Goal: Communication & Community: Answer question/provide support

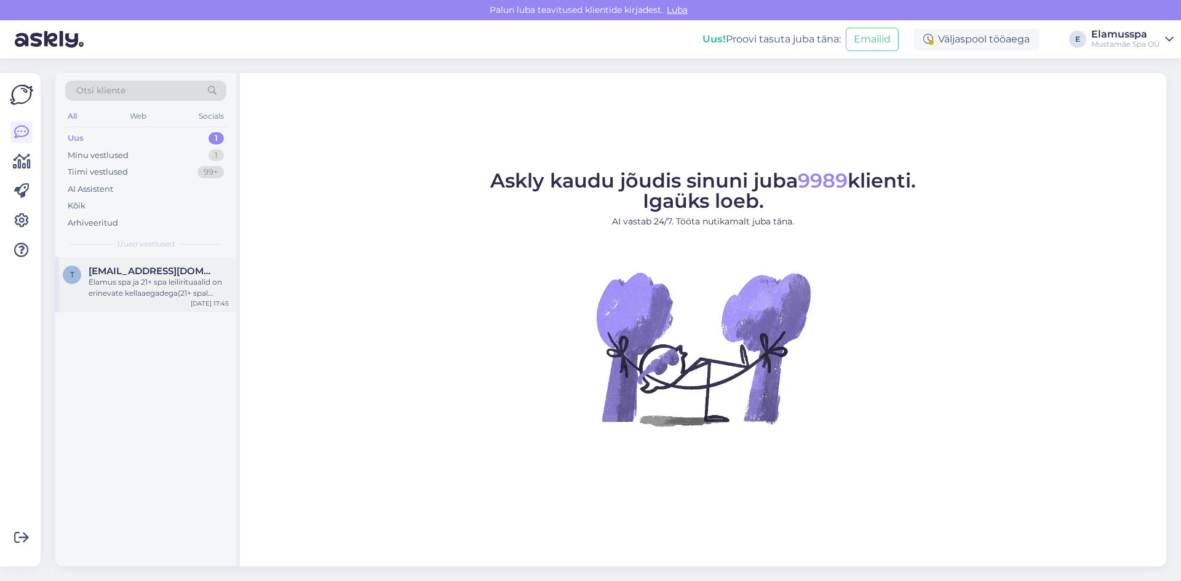
click at [153, 308] on div "t [EMAIL_ADDRESS][DOMAIN_NAME] Elamus spa ja 21+ spa leilirituaalid on erinevat…" at bounding box center [145, 284] width 181 height 55
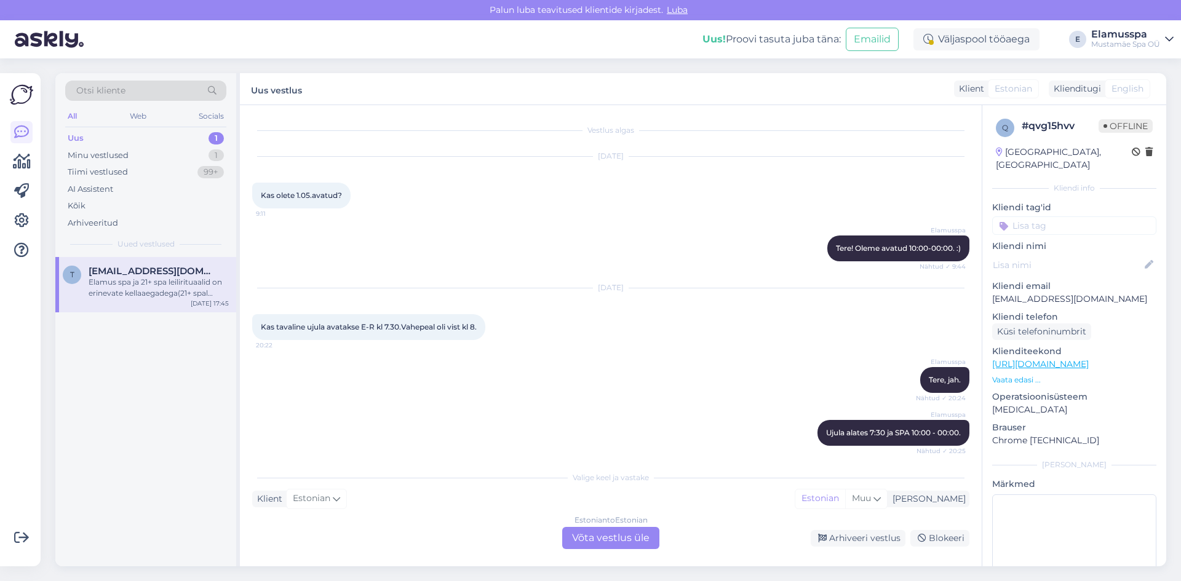
scroll to position [117, 0]
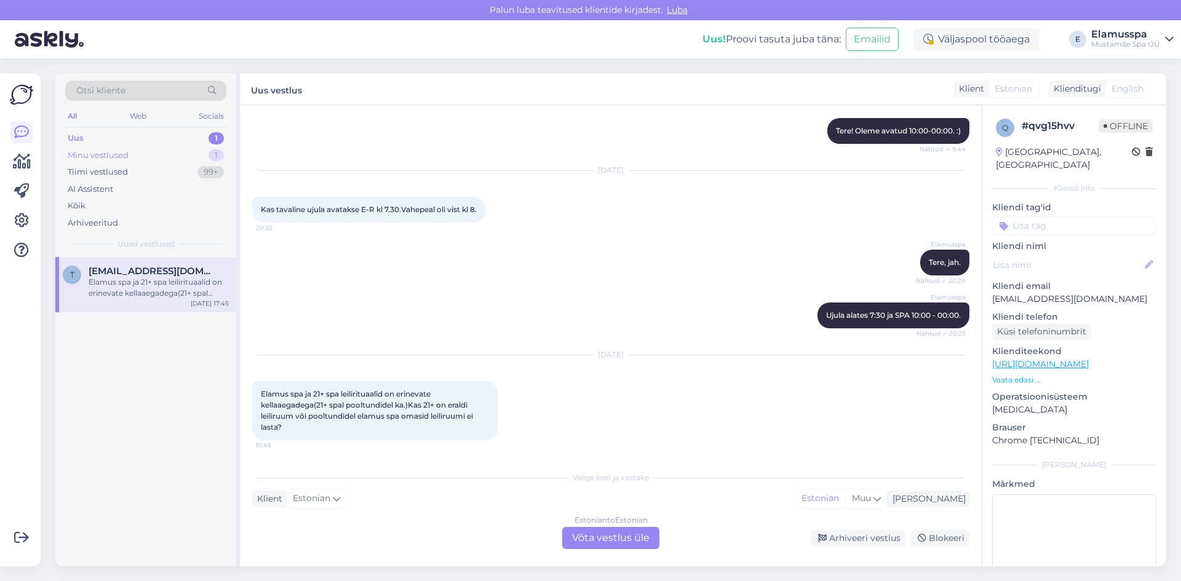
click at [154, 149] on div "Minu vestlused 1" at bounding box center [145, 155] width 161 height 17
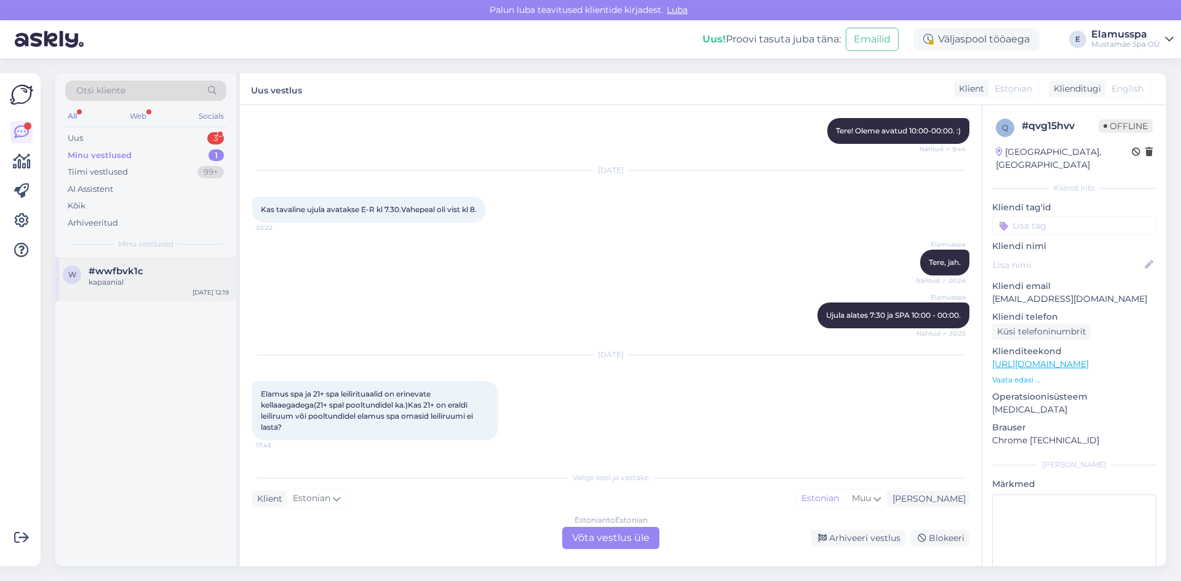
click at [164, 285] on div "kapaanial" at bounding box center [159, 282] width 140 height 11
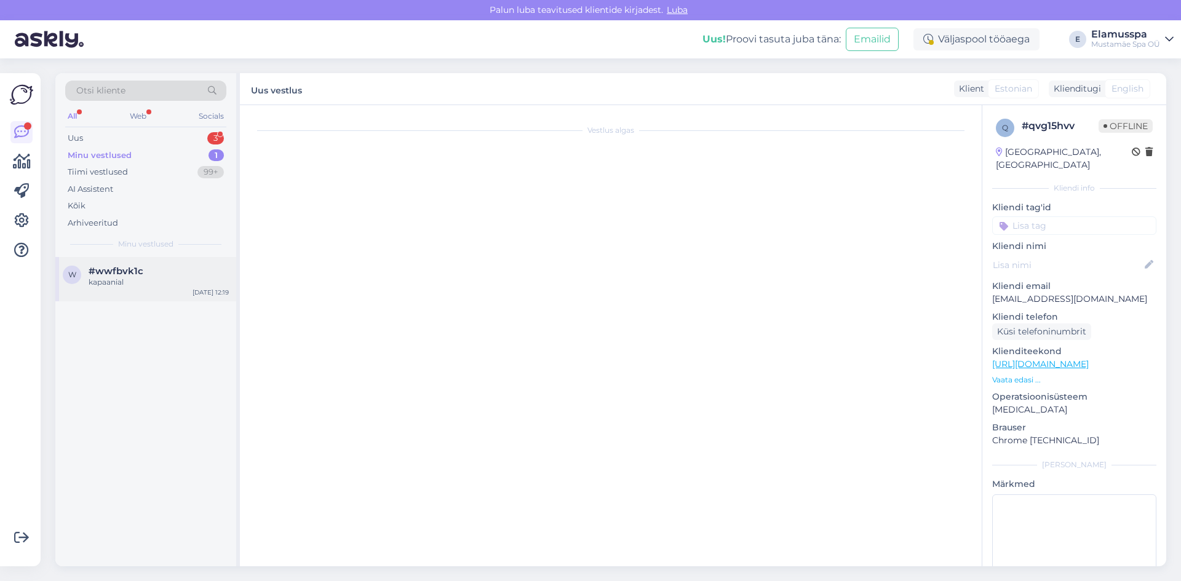
scroll to position [0, 0]
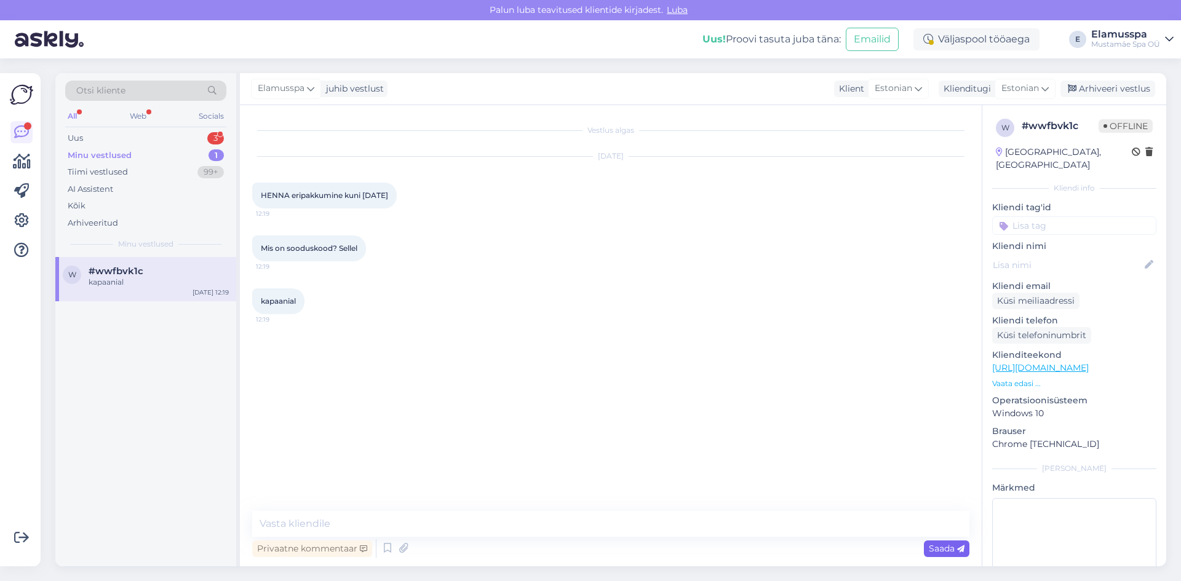
click at [924, 552] on div "Saada" at bounding box center [947, 549] width 46 height 17
click at [1125, 87] on div "Arhiveeri vestlus" at bounding box center [1107, 89] width 95 height 17
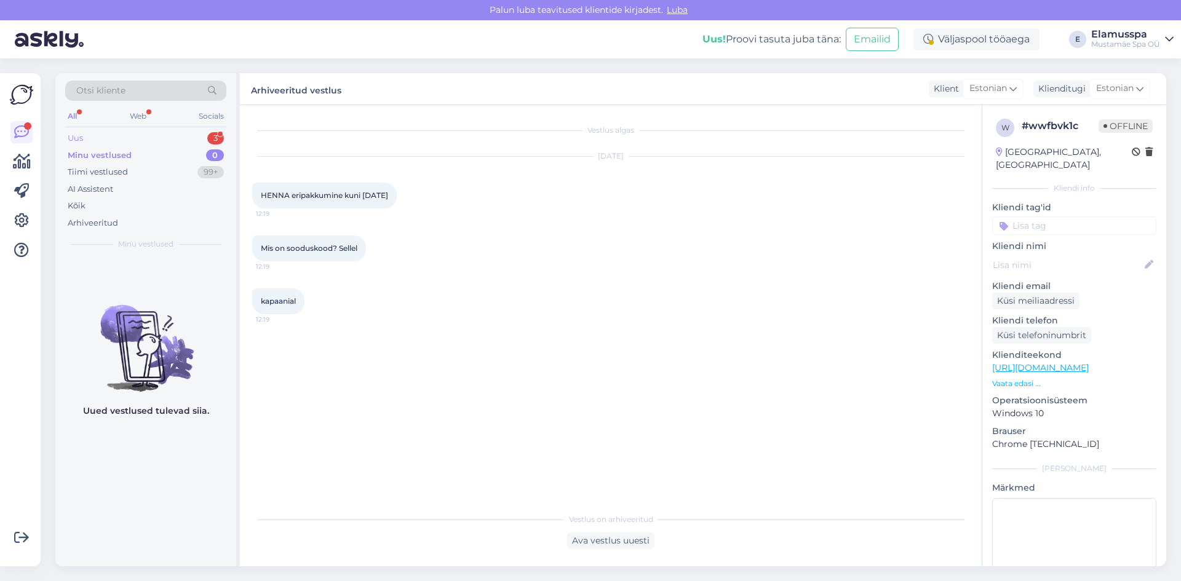
click at [162, 140] on div "Uus 3" at bounding box center [145, 138] width 161 height 17
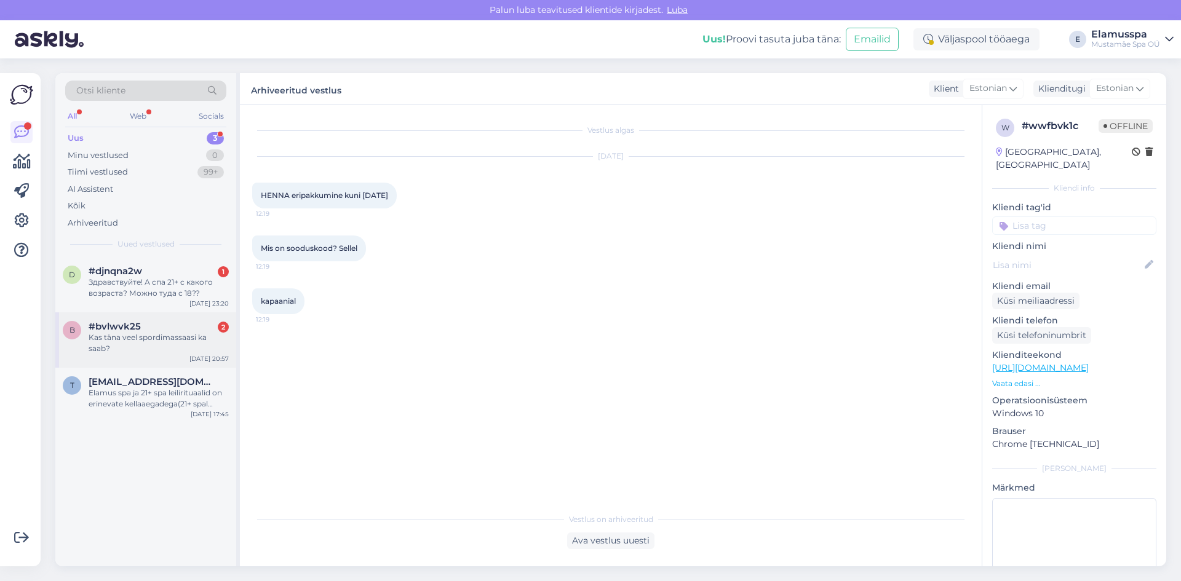
click at [205, 332] on div "#bvlwvk25 2" at bounding box center [159, 326] width 140 height 11
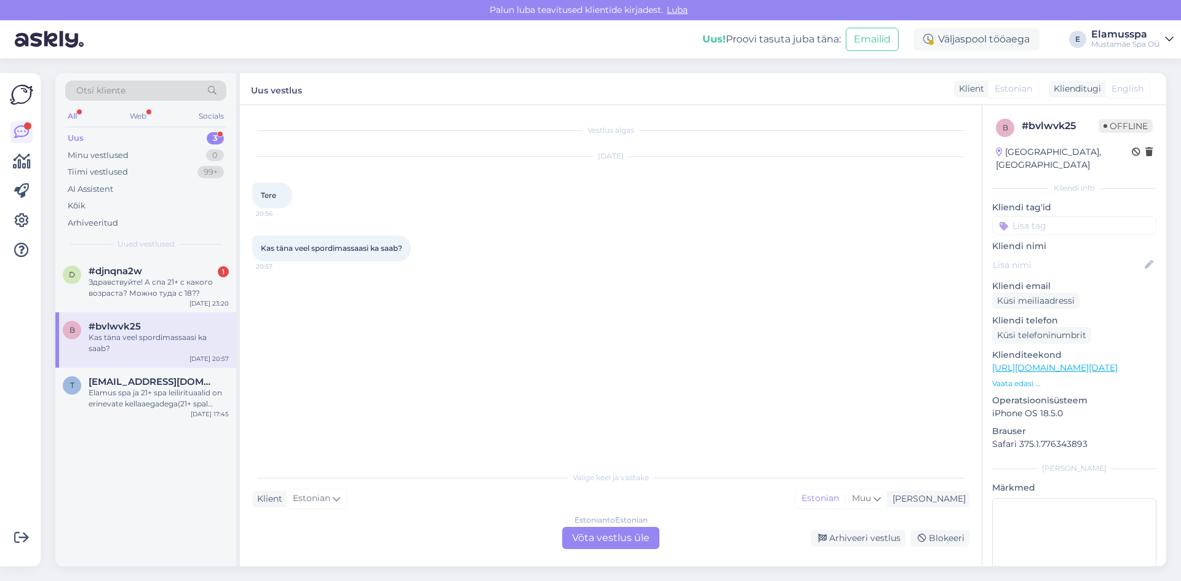
click at [612, 548] on div "Estonian to Estonian Võta vestlus üle" at bounding box center [610, 538] width 97 height 22
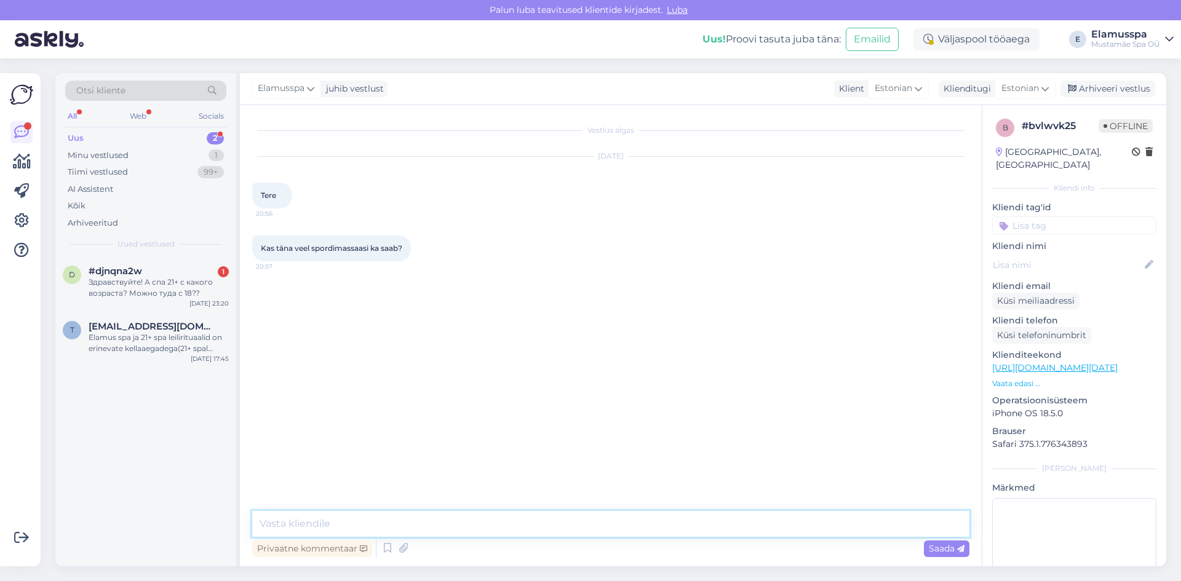
click at [554, 520] on textarea at bounding box center [610, 524] width 717 height 26
click at [1110, 79] on div "Elamusspa juhib vestlust Klient Estonian Klienditugi Estonian Arhiveeri vestlus" at bounding box center [703, 89] width 926 height 32
click at [1109, 89] on div "Arhiveeri vestlus" at bounding box center [1107, 89] width 95 height 17
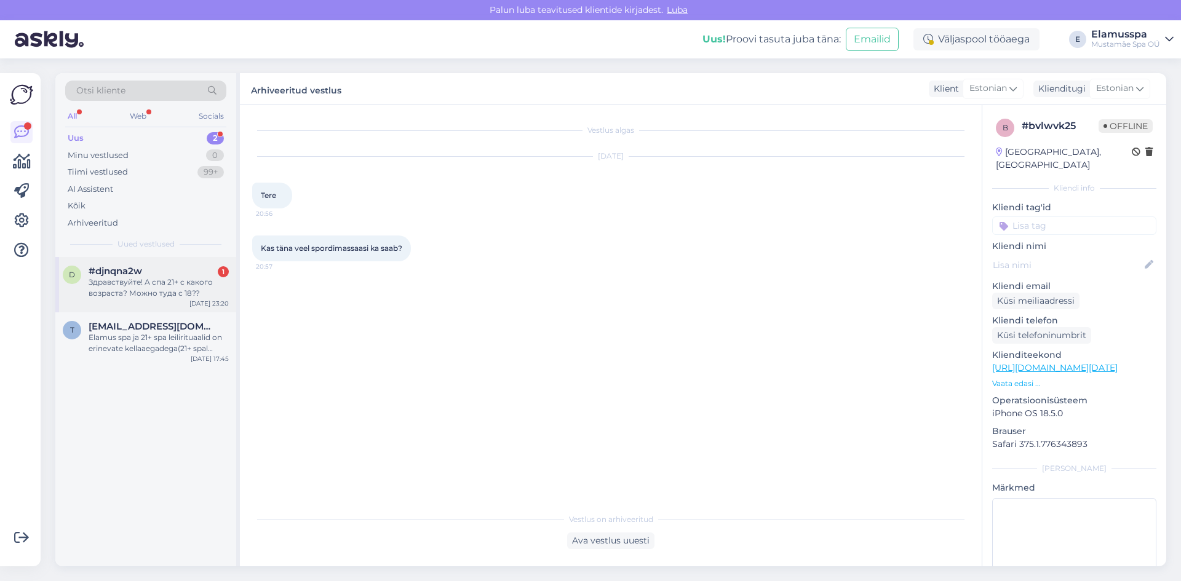
click at [157, 276] on div "#djnqna2w 1" at bounding box center [159, 271] width 140 height 11
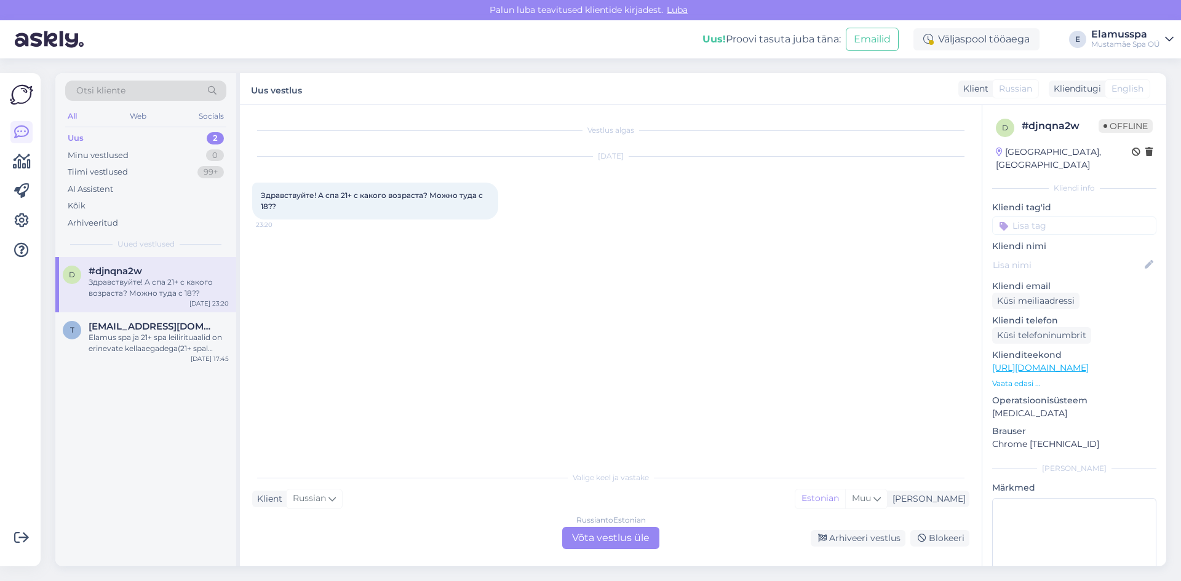
click at [605, 542] on div "Russian to Estonian Võta vestlus üle" at bounding box center [610, 538] width 97 height 22
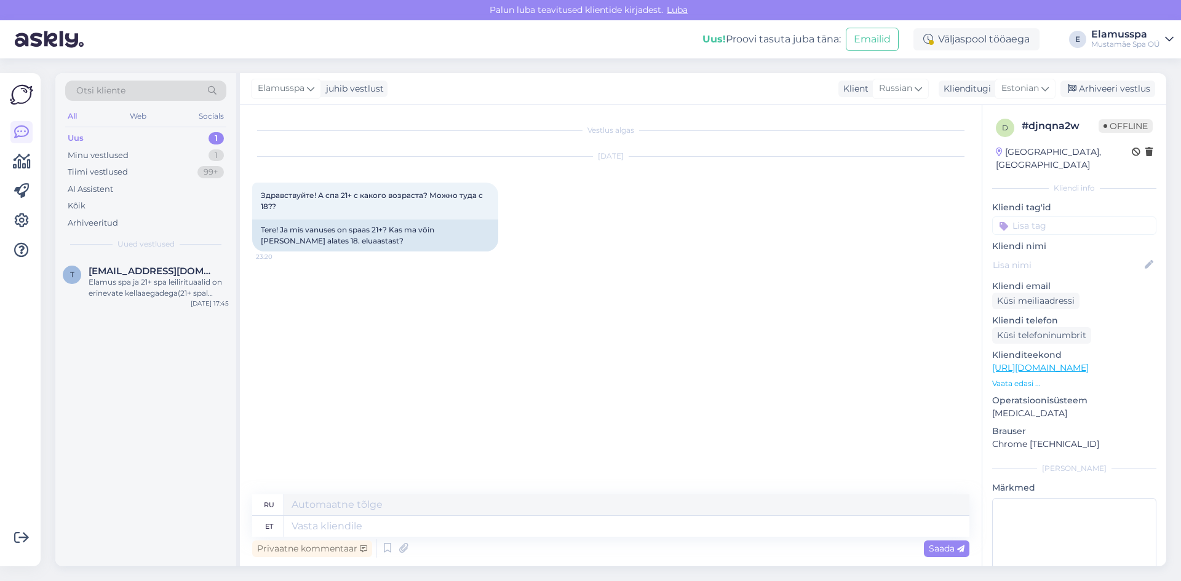
click at [508, 542] on div "Privaatne kommentaar Saada" at bounding box center [610, 548] width 717 height 23
click at [509, 527] on textarea at bounding box center [626, 526] width 685 height 21
type textarea "Tere!"
type textarea "Привет!"
type textarea "Tere! Sinna s"
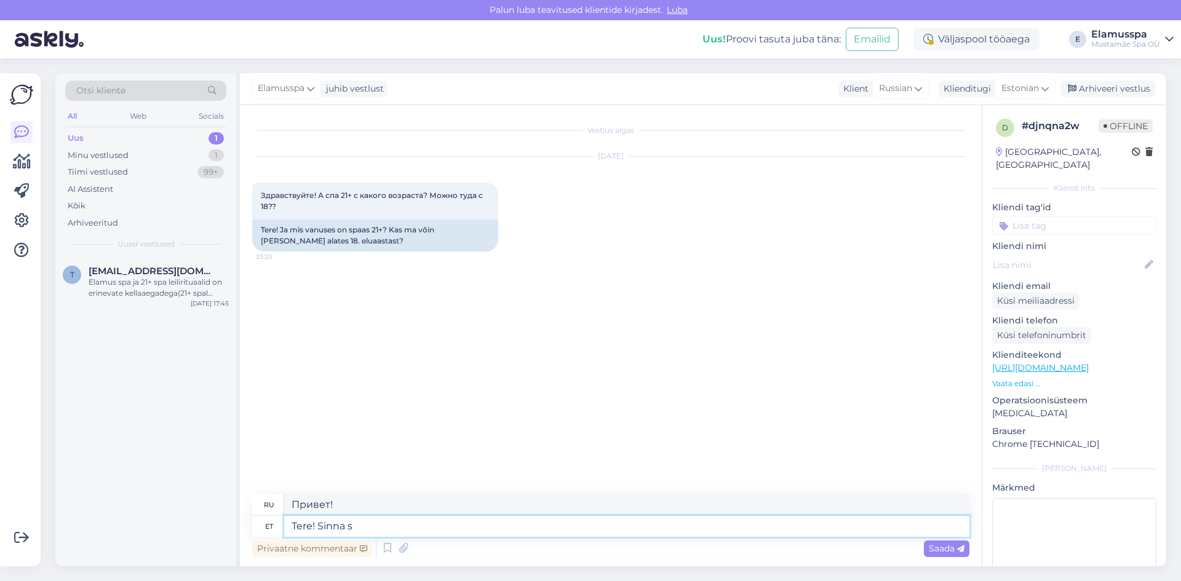
type textarea "Привет"
type textarea "Tere! Sinna saab"
type textarea "Здравствуйте! Вы можете туда добраться."
type textarea "Tere! Sinna [PERSON_NAME]"
type textarea "Привет! Ты можешь пойти туда."
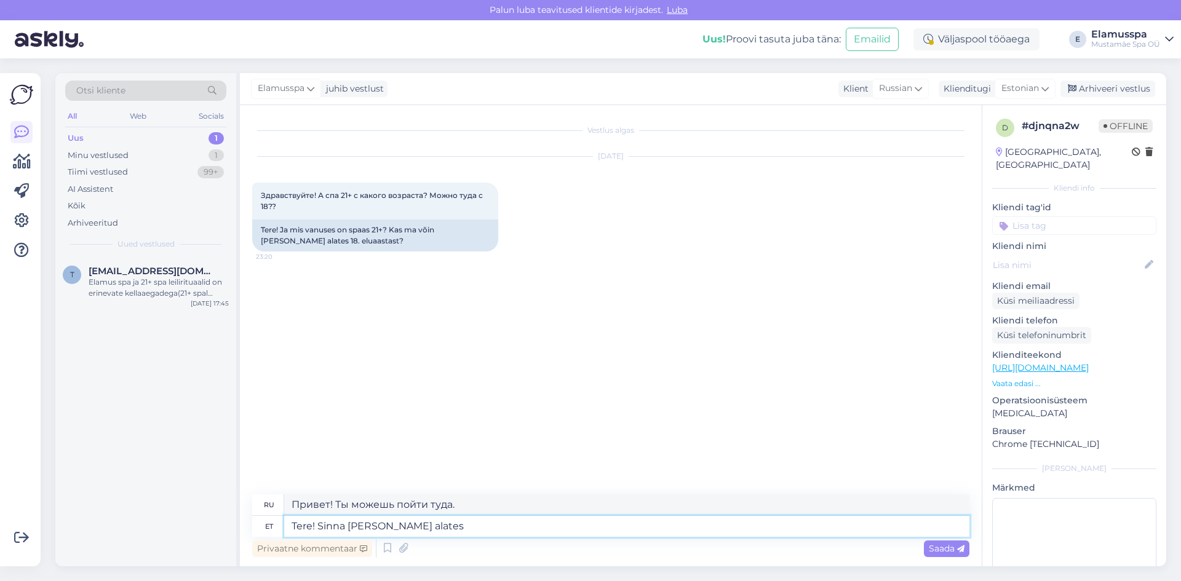
type textarea "Tere! Sinna [PERSON_NAME] alates"
type textarea "Здравствуйте! Туда можно добраться из"
type textarea "Tere! Sinna [PERSON_NAME] alates 18"
type textarea "Привет! Туда можно с 18."
type textarea "Tere! Sinna [PERSON_NAME] alates 18."
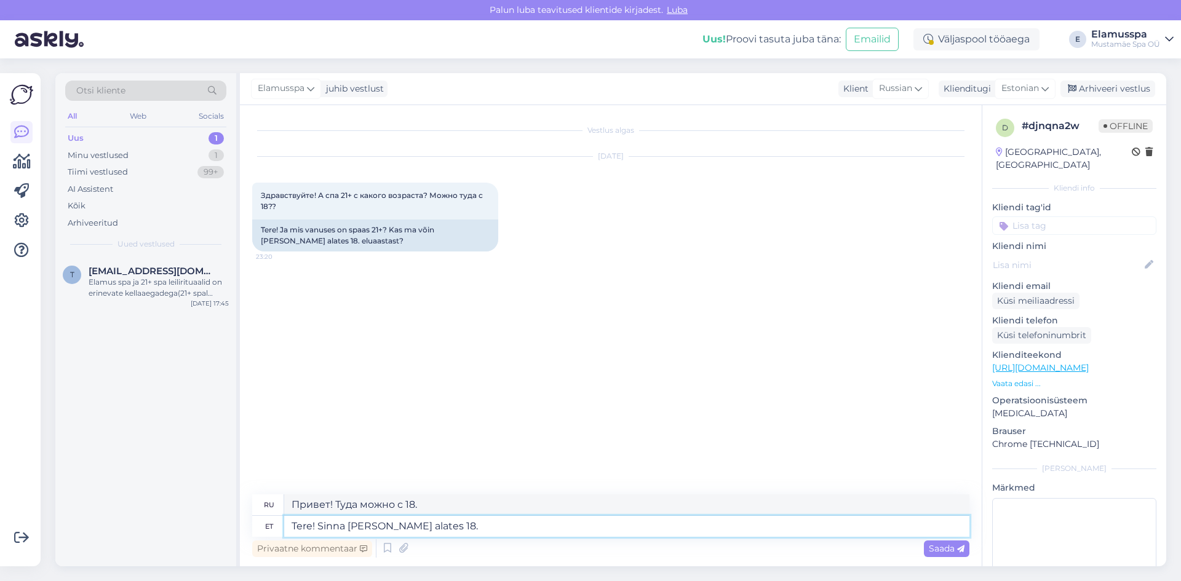
type textarea "Здравствуйте! Туда можно с 18."
type textarea "Tere! Sinna [PERSON_NAME] alates 18. eluaastast."
type textarea "Здравствуйте! Туда можно попасть с 18 лет."
type textarea "Tere! Sinna [PERSON_NAME] alates 18. eluaastast."
click at [940, 553] on span "Saada" at bounding box center [947, 548] width 36 height 11
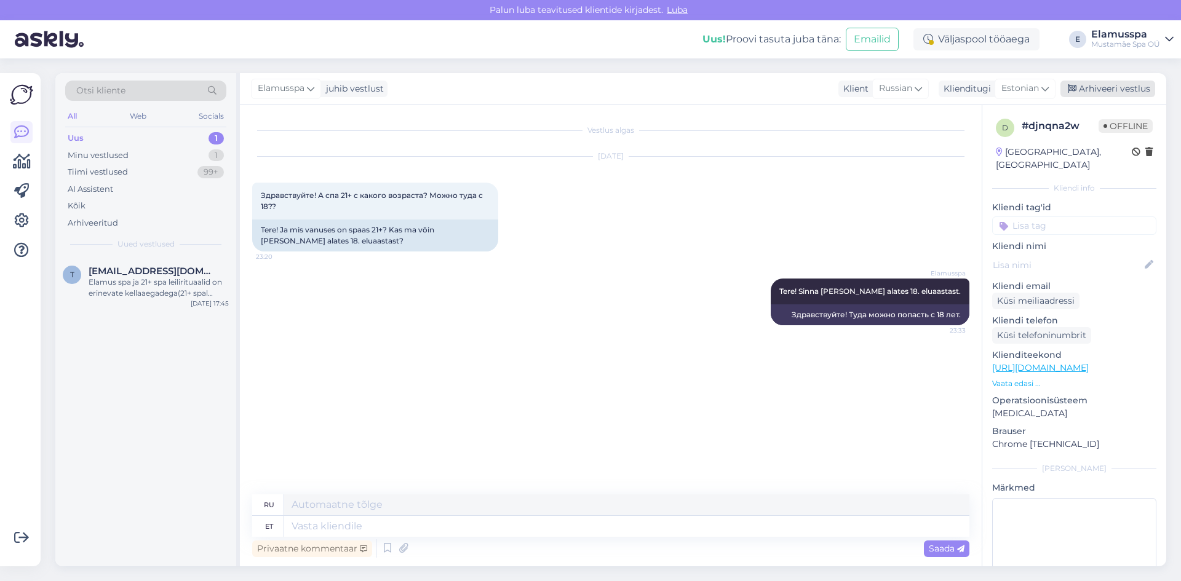
click at [1130, 91] on div "Arhiveeri vestlus" at bounding box center [1107, 89] width 95 height 17
